Goal: Task Accomplishment & Management: Manage account settings

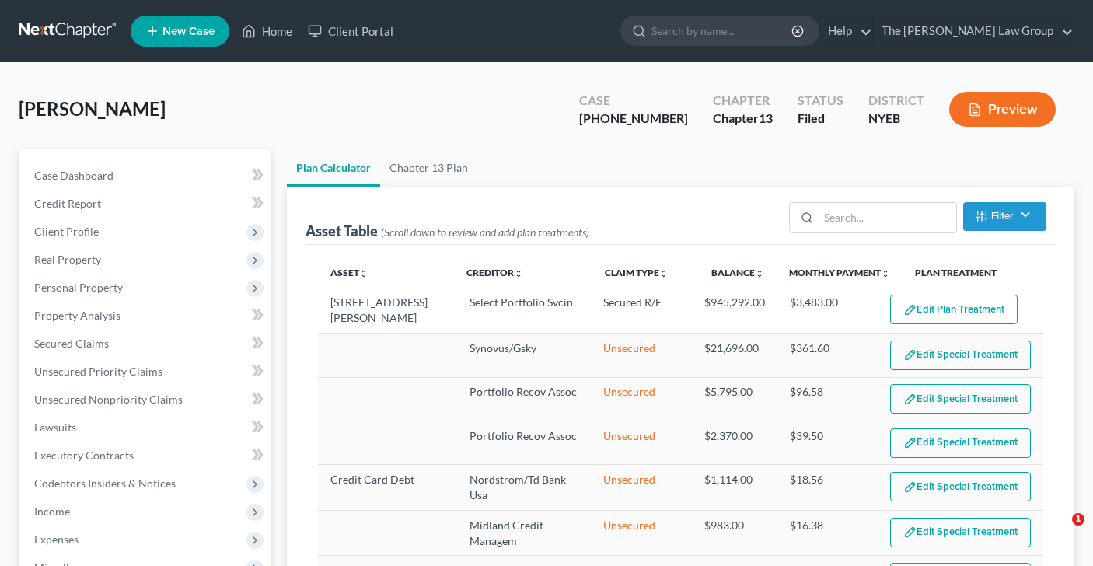
select select "59"
click at [289, 33] on link "Home" at bounding box center [267, 31] width 66 height 28
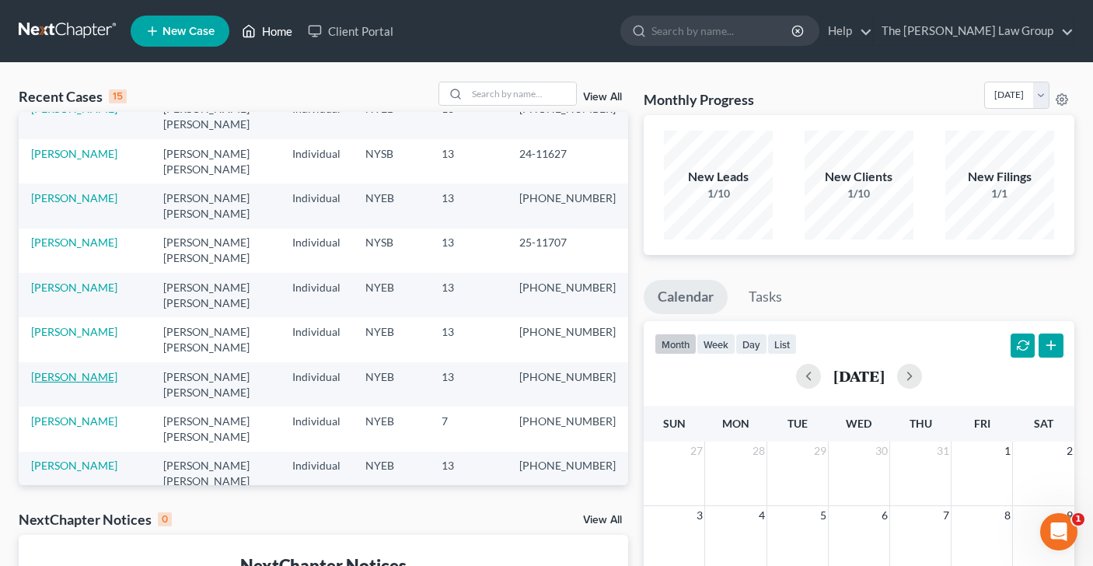
scroll to position [82, 0]
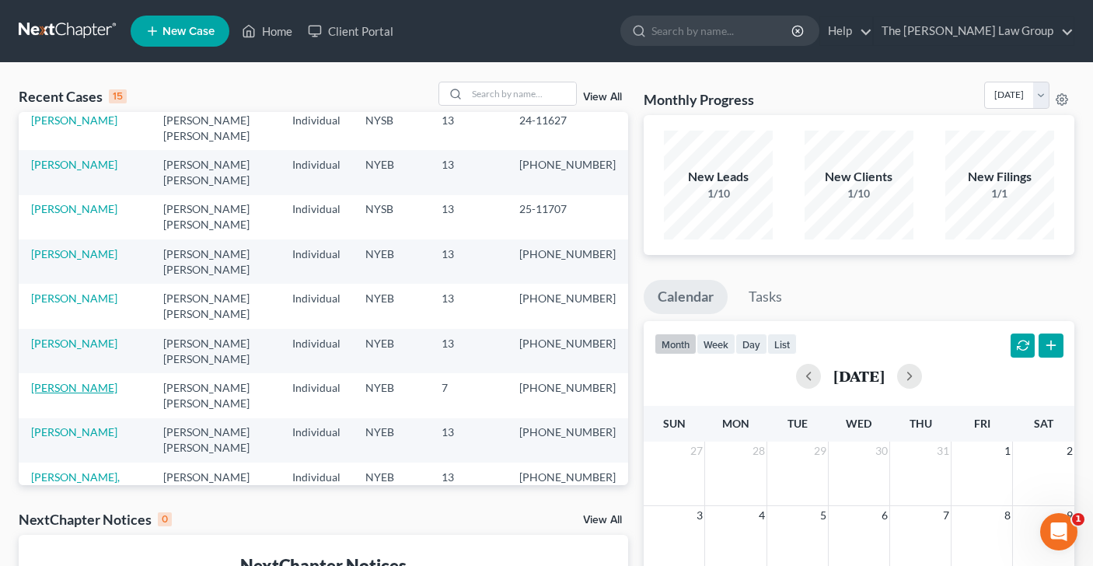
click at [116, 381] on link "[PERSON_NAME]" at bounding box center [74, 387] width 86 height 13
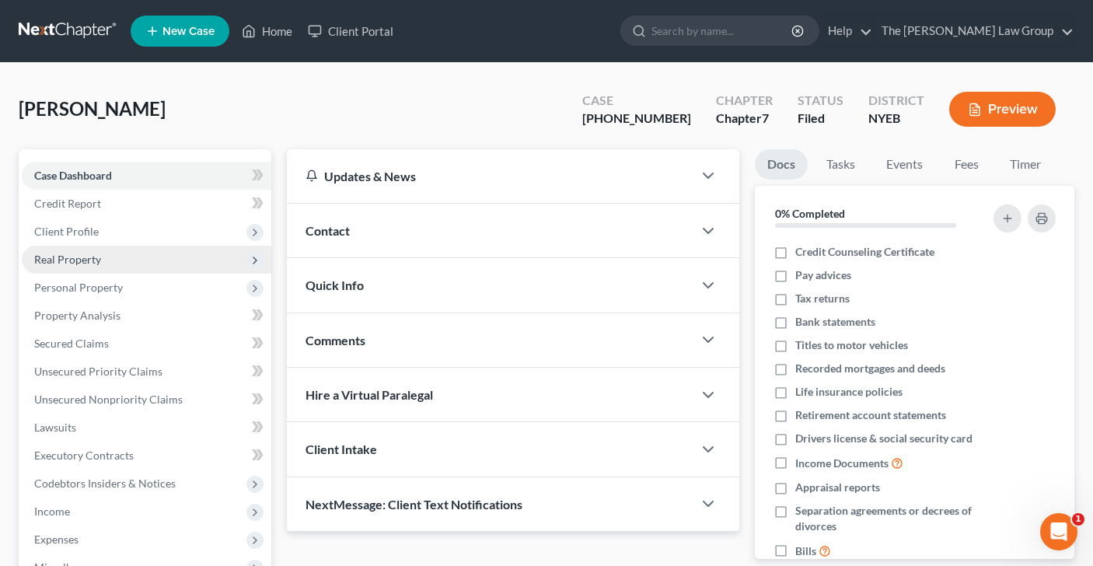
click at [124, 266] on span "Real Property" at bounding box center [146, 260] width 249 height 28
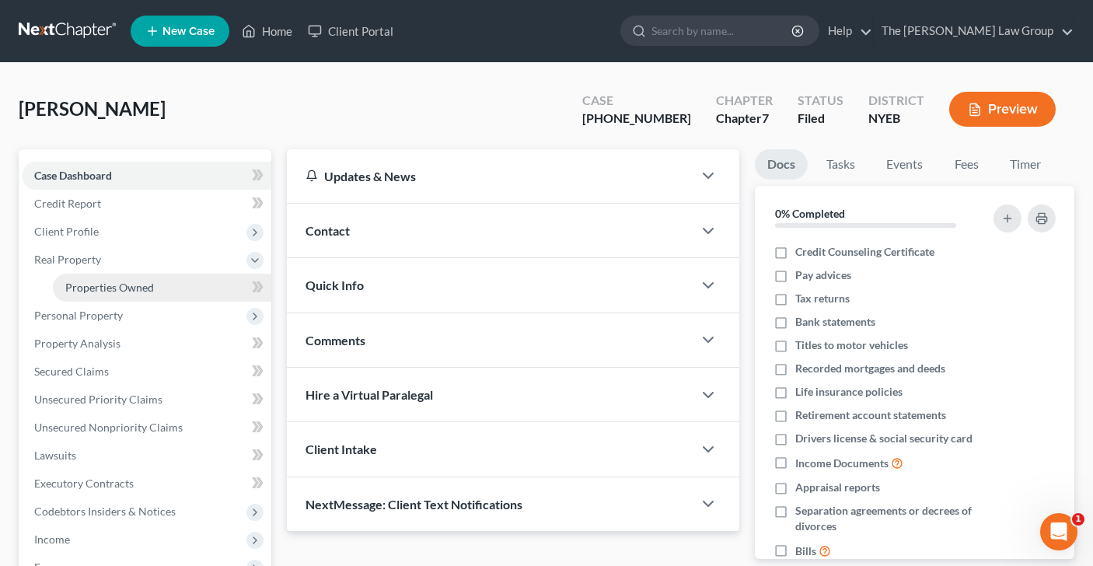
click at [138, 292] on span "Properties Owned" at bounding box center [109, 287] width 89 height 13
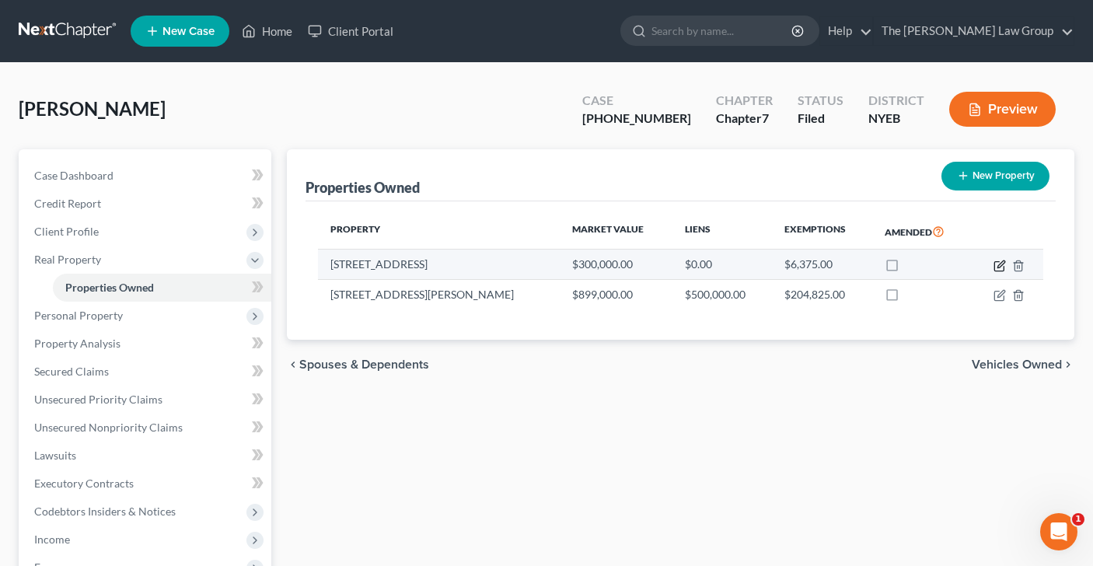
click at [1001, 266] on icon "button" at bounding box center [999, 266] width 12 height 12
select select "35"
select select "3"
select select "6"
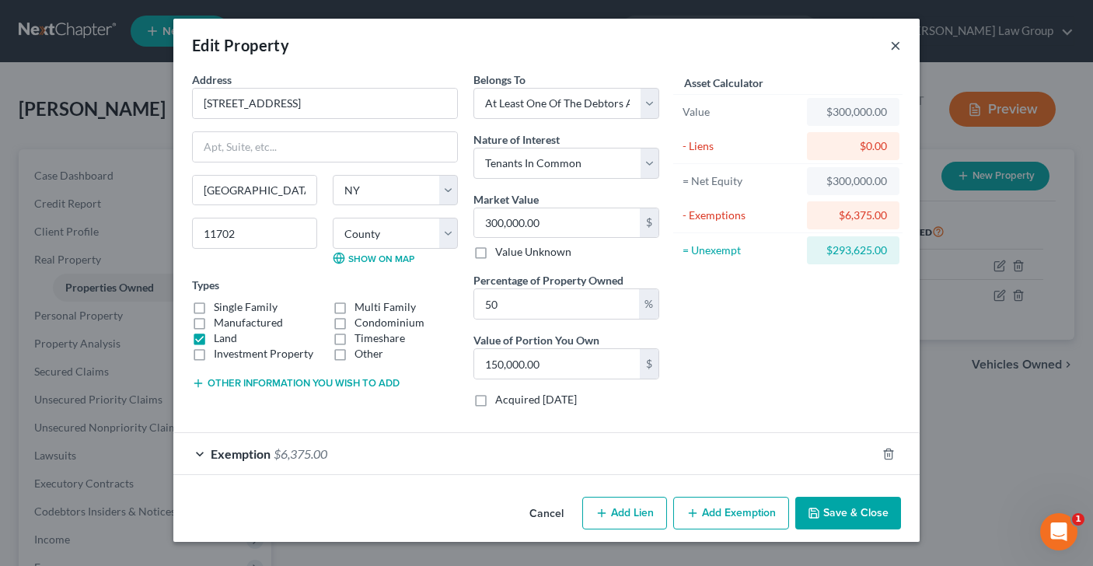
click at [895, 44] on button "×" at bounding box center [895, 45] width 11 height 19
